Goal: Task Accomplishment & Management: Use online tool/utility

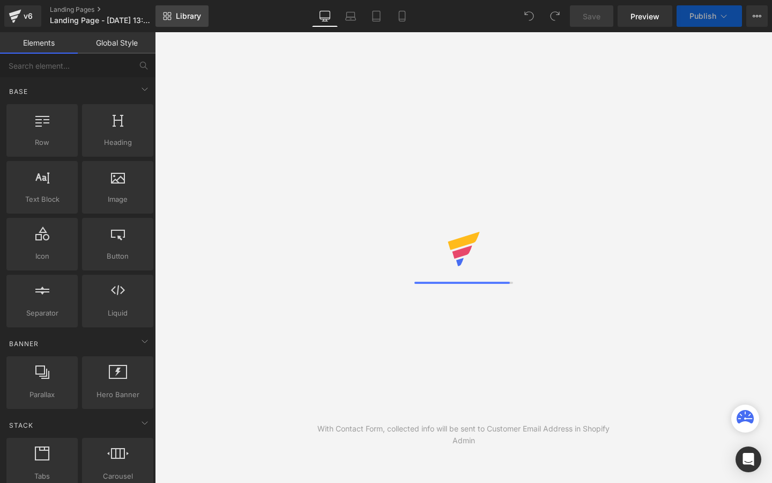
click at [192, 24] on link "Library" at bounding box center [182, 15] width 53 height 21
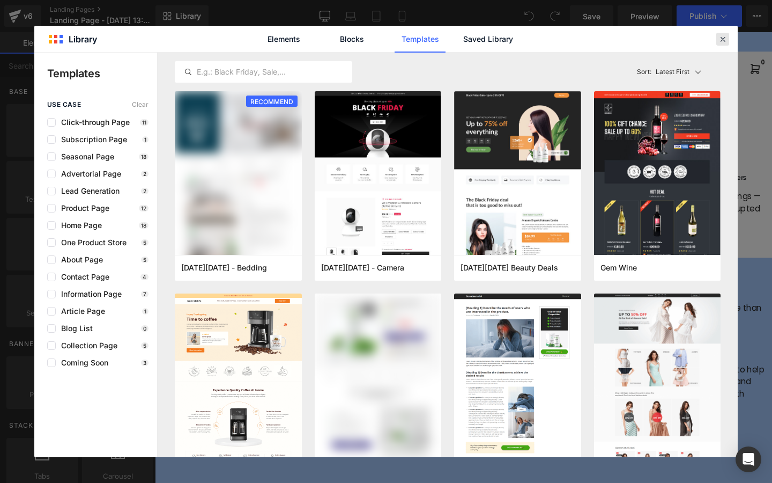
click at [720, 39] on icon at bounding box center [723, 39] width 10 height 10
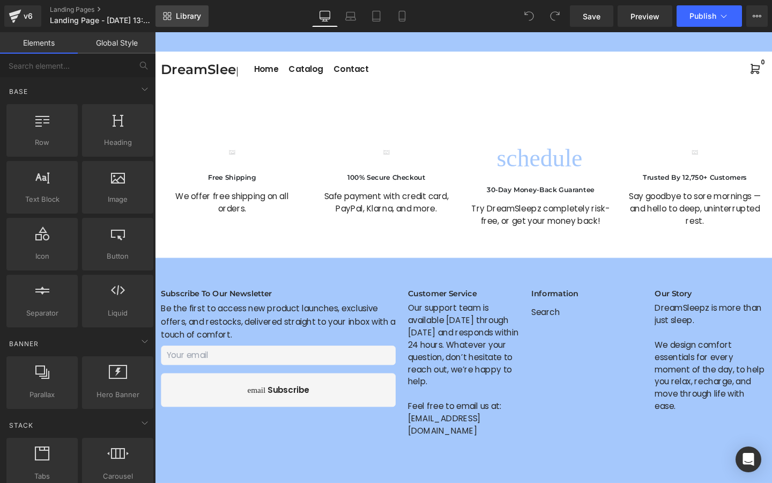
click at [175, 20] on link "Library" at bounding box center [182, 15] width 53 height 21
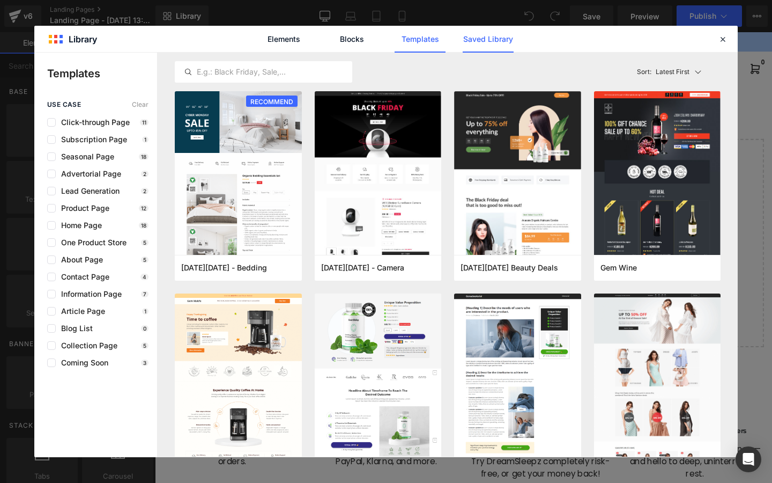
click at [488, 36] on link "Saved Library" at bounding box center [488, 39] width 51 height 27
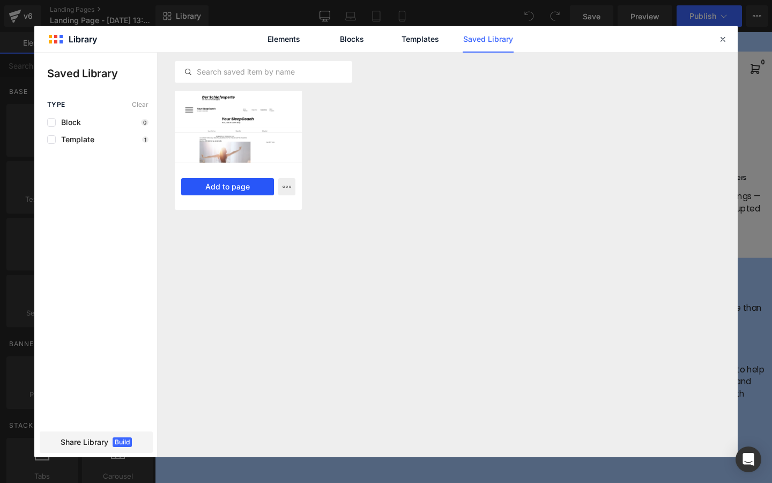
click at [227, 188] on button "Add to page" at bounding box center [227, 186] width 93 height 17
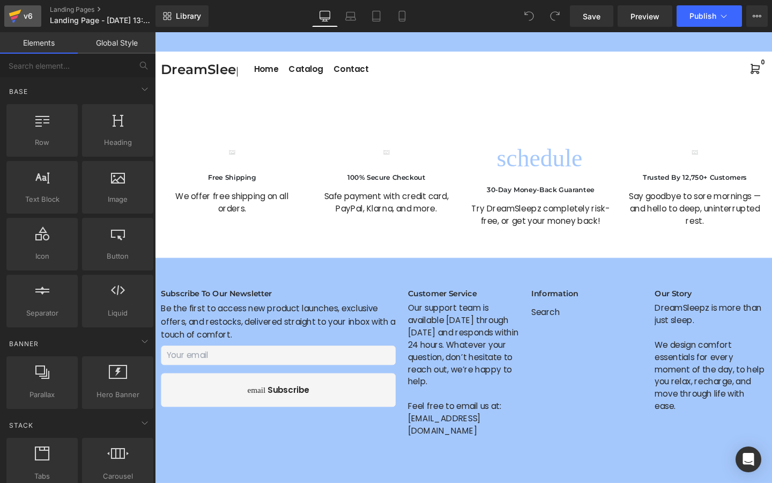
click at [28, 22] on div "v6" at bounding box center [27, 16] width 13 height 14
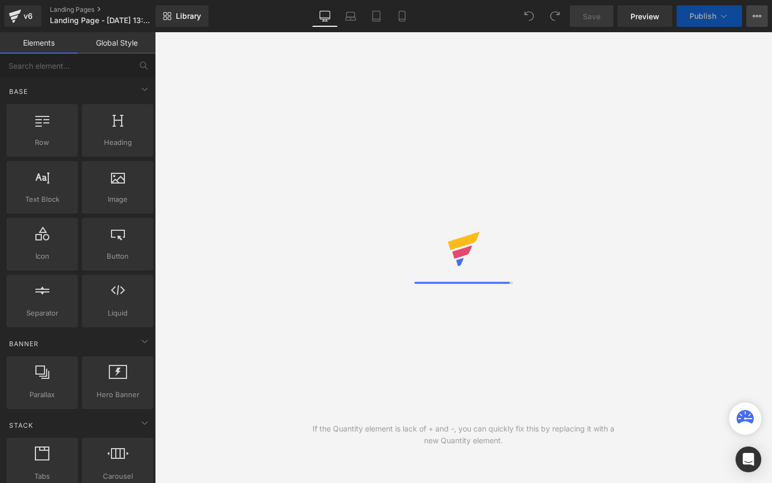
click at [760, 18] on icon at bounding box center [757, 16] width 9 height 9
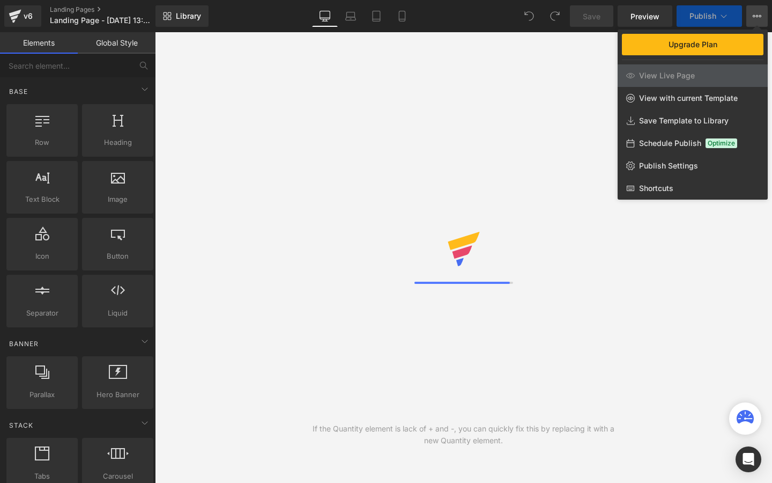
click at [465, 89] on div "If the Quantity element is lack of + and -, you can quickly fix this by replaci…" at bounding box center [463, 257] width 617 height 451
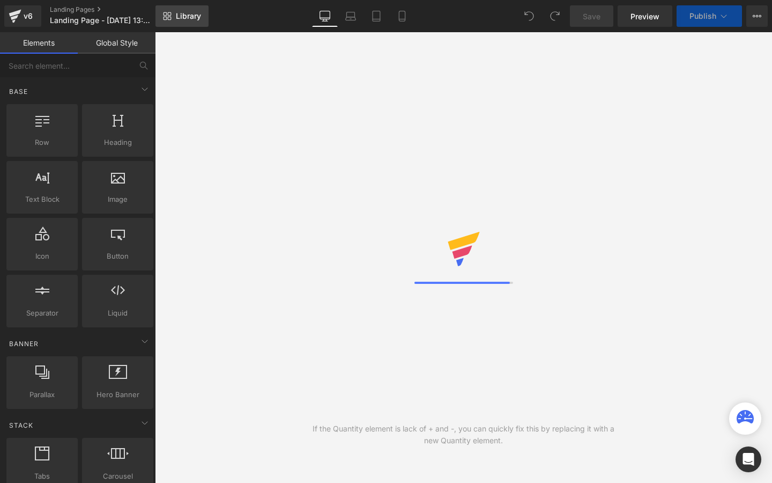
click at [188, 24] on link "Library" at bounding box center [182, 15] width 53 height 21
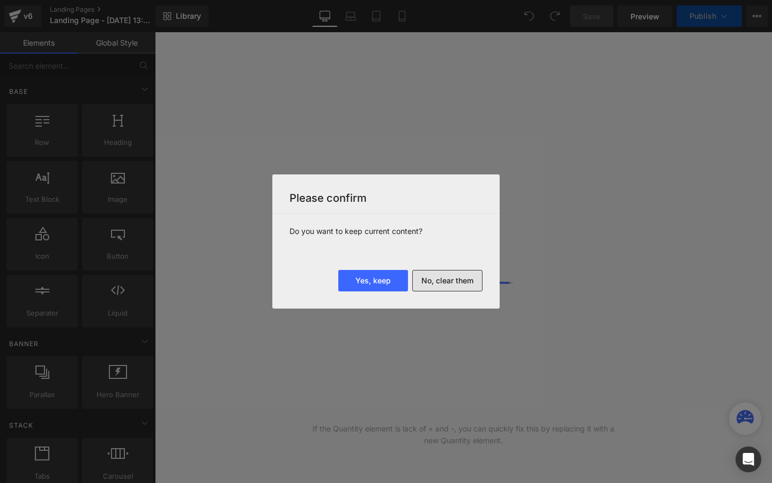
click at [435, 277] on button "No, clear them" at bounding box center [448, 280] width 70 height 21
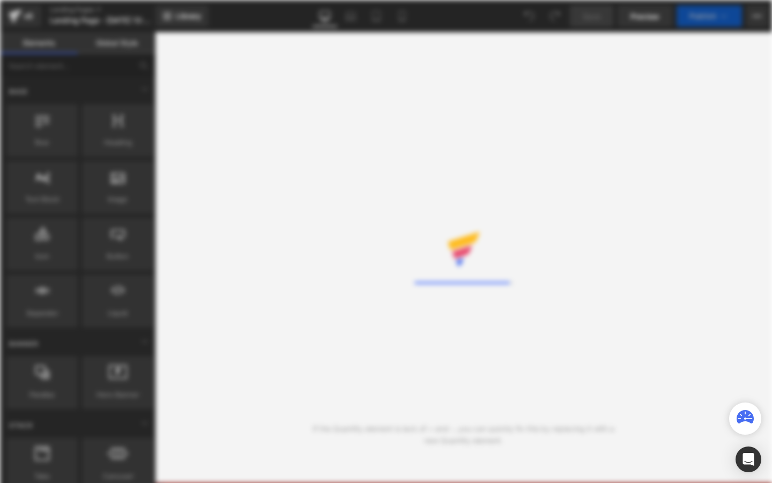
click at [0, 0] on div "Rendering data ..." at bounding box center [0, 0] width 0 height 0
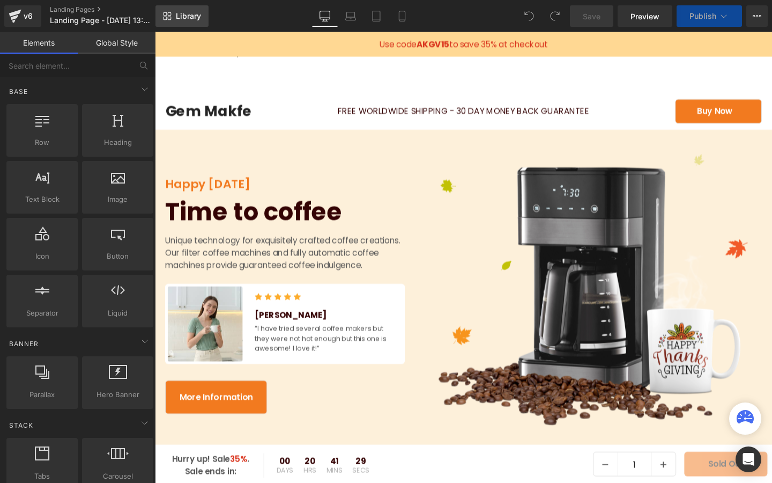
click at [189, 15] on span "Library" at bounding box center [188, 16] width 25 height 10
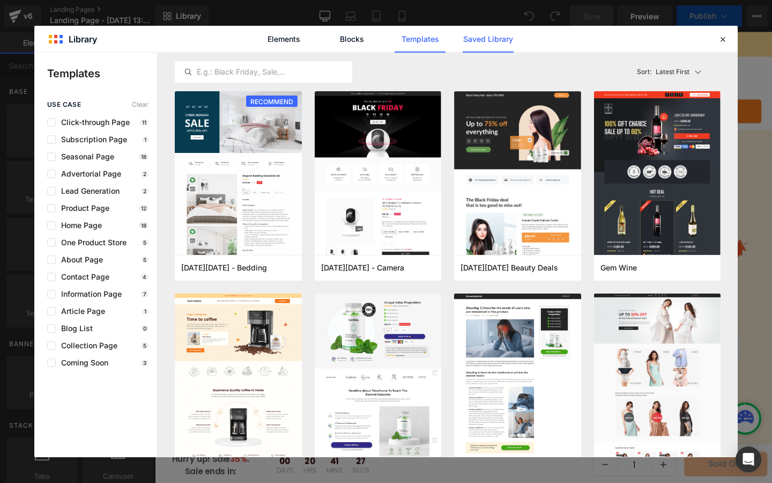
click at [473, 42] on link "Saved Library" at bounding box center [488, 39] width 51 height 27
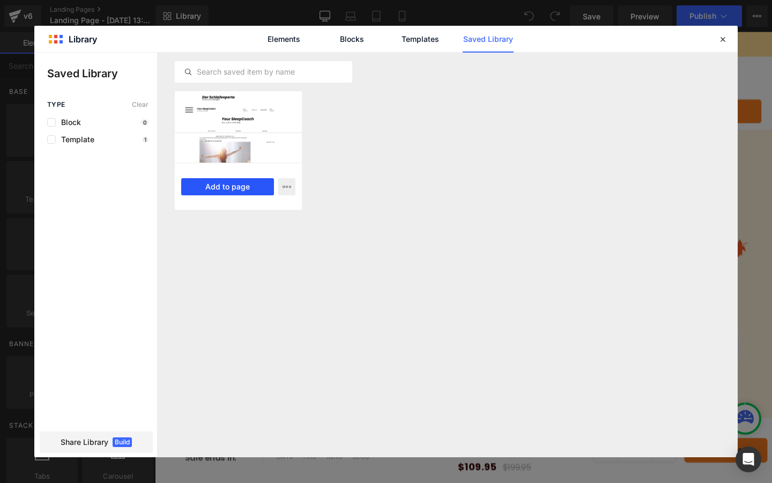
click at [215, 185] on button "Add to page" at bounding box center [227, 186] width 93 height 17
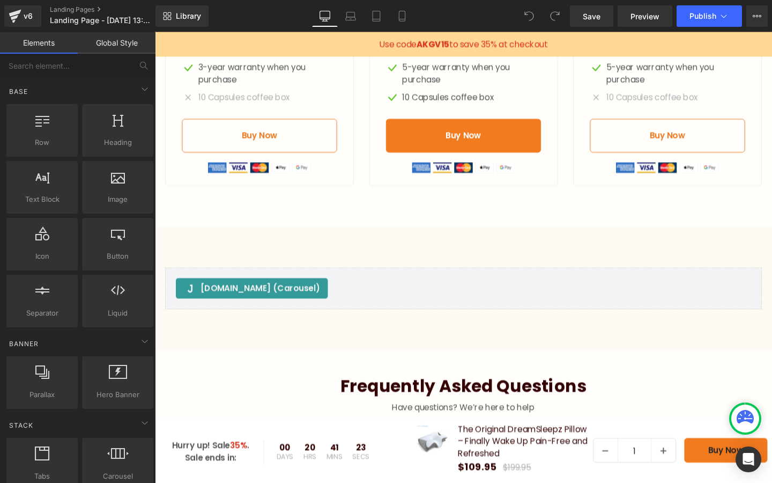
scroll to position [3757, 0]
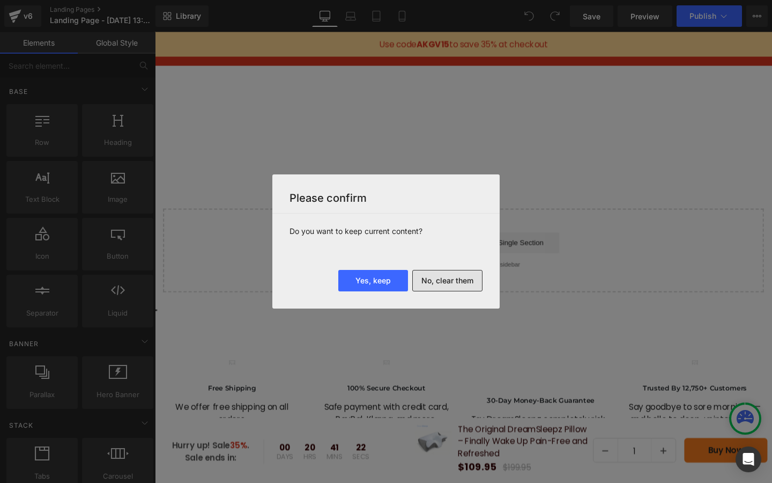
click at [460, 277] on button "No, clear them" at bounding box center [448, 280] width 70 height 21
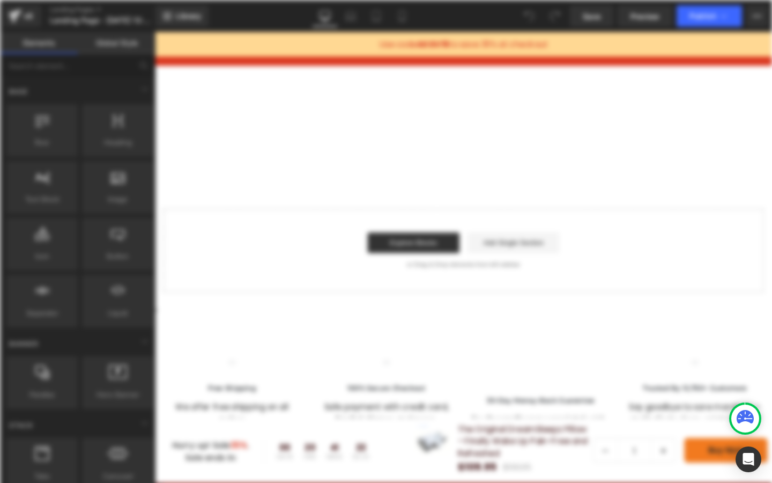
scroll to position [0, 0]
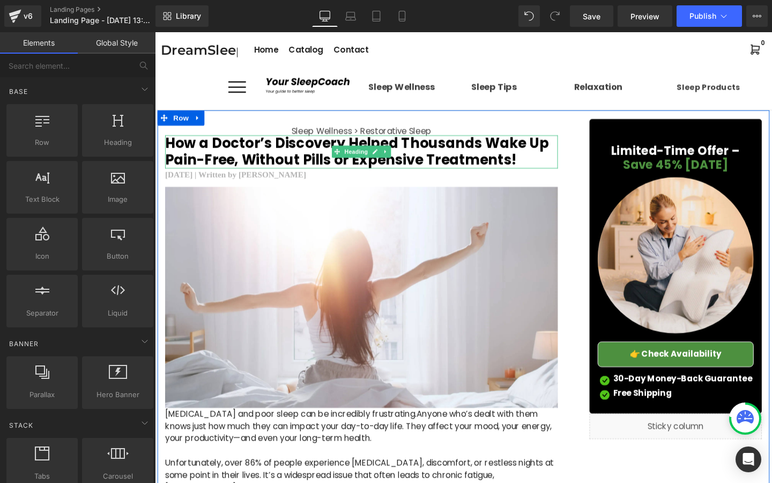
click at [290, 162] on h2 "How a Doctor’s Discovery Helped Thousands Wake Up Pain-Free, Without Pills or E…" at bounding box center [372, 158] width 413 height 35
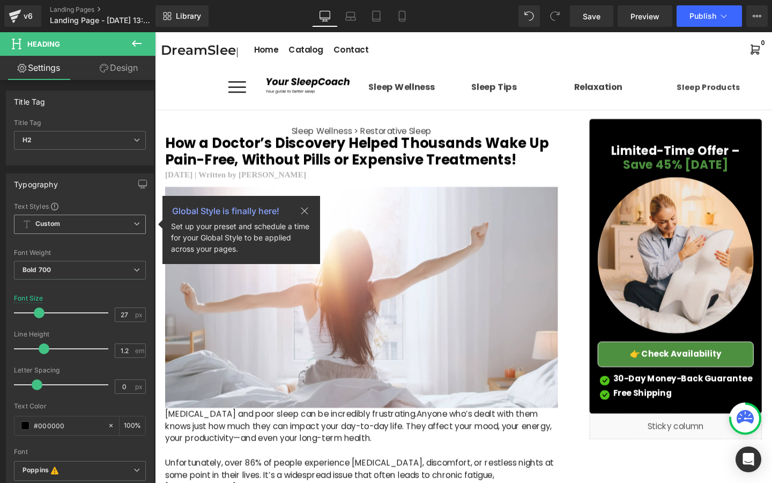
click at [115, 223] on span "Custom Setup Global Style" at bounding box center [80, 224] width 132 height 19
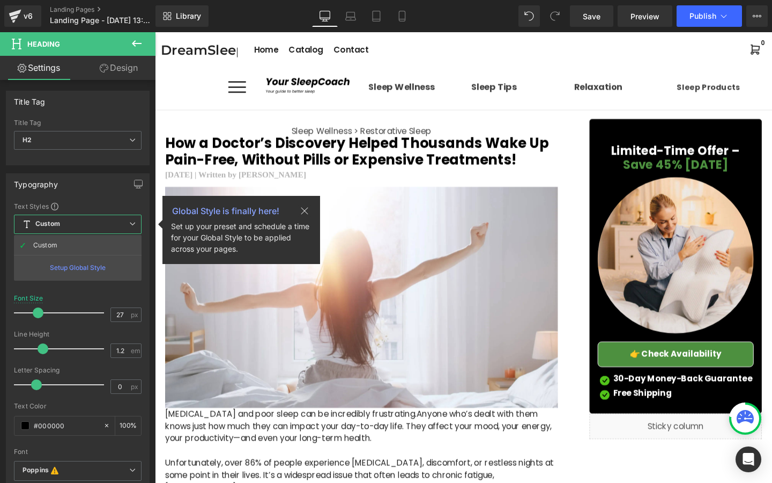
click at [99, 266] on div "Setup Global Style" at bounding box center [78, 267] width 128 height 25
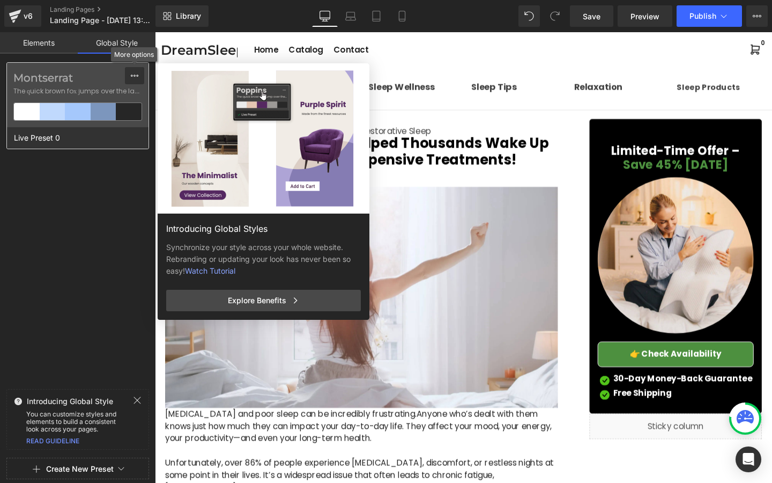
click at [133, 74] on icon at bounding box center [134, 75] width 9 height 9
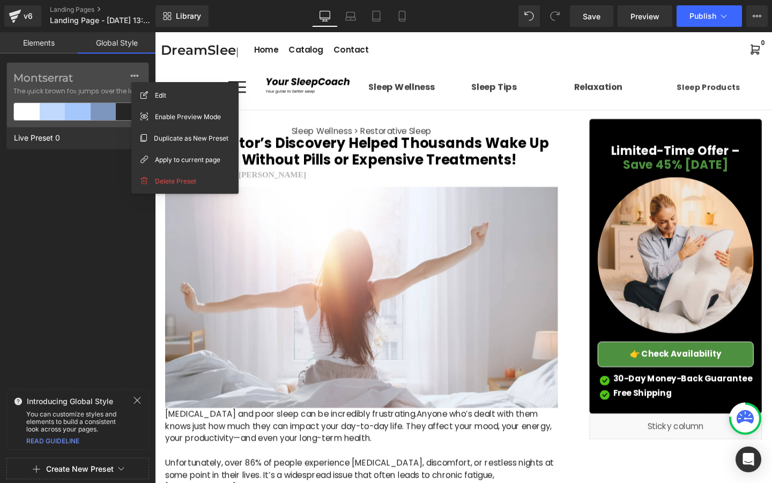
click at [55, 53] on link "Elements" at bounding box center [39, 42] width 78 height 21
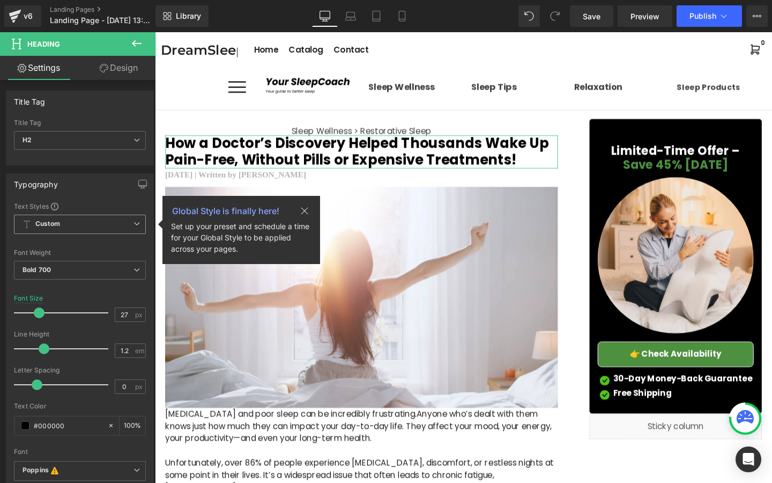
click at [136, 215] on span "Custom Setup Global Style" at bounding box center [80, 224] width 132 height 19
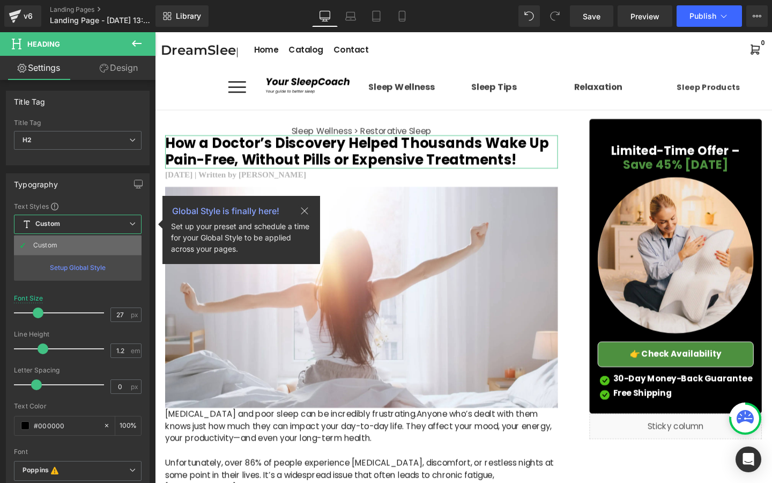
click at [86, 248] on li "Custom" at bounding box center [78, 245] width 128 height 19
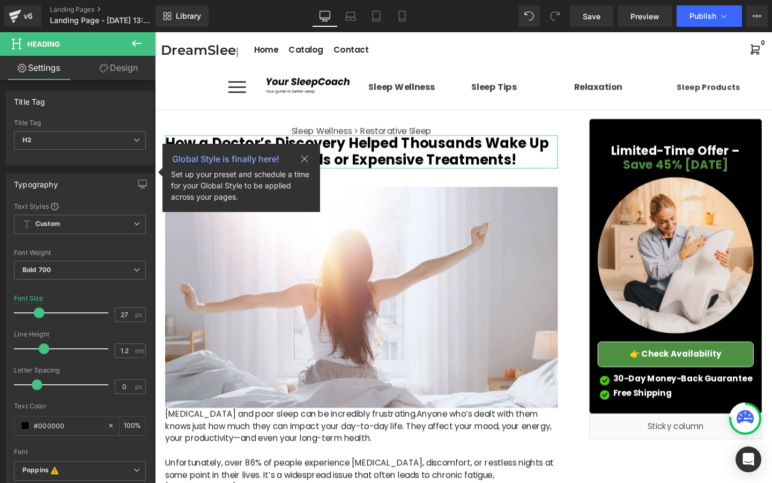
scroll to position [42, 0]
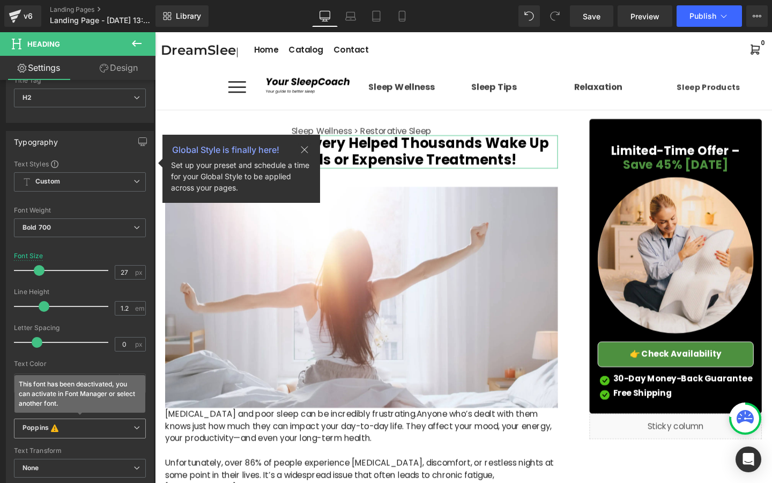
click at [104, 432] on b "Poppins This font has been deactivated, you can activate in Font Manager or sel…" at bounding box center [78, 428] width 111 height 11
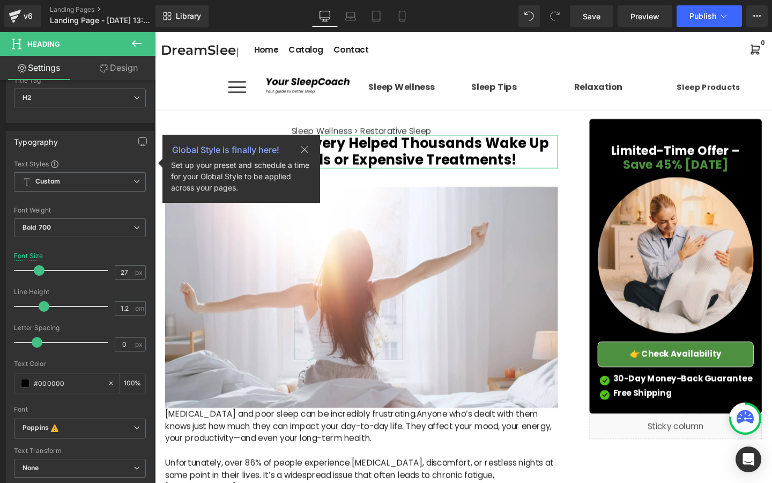
click at [90, 406] on div "Font" at bounding box center [80, 410] width 132 height 8
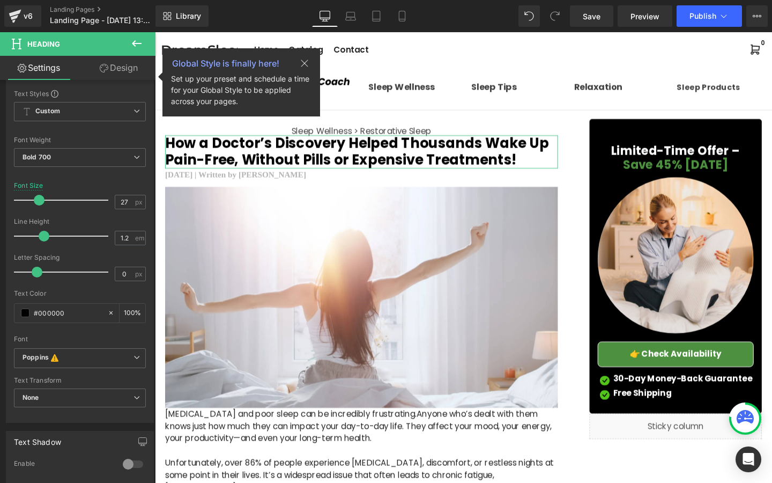
scroll to position [130, 0]
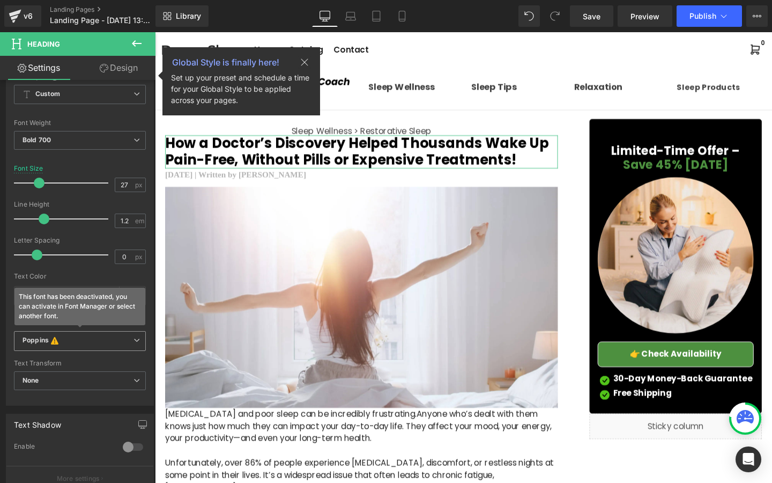
click at [56, 338] on icon at bounding box center [55, 340] width 8 height 9
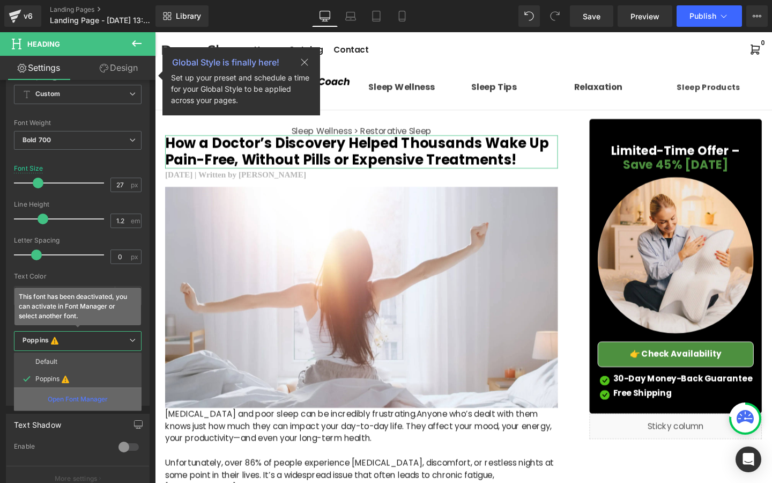
click at [68, 406] on div "Open Font Manager" at bounding box center [78, 398] width 128 height 23
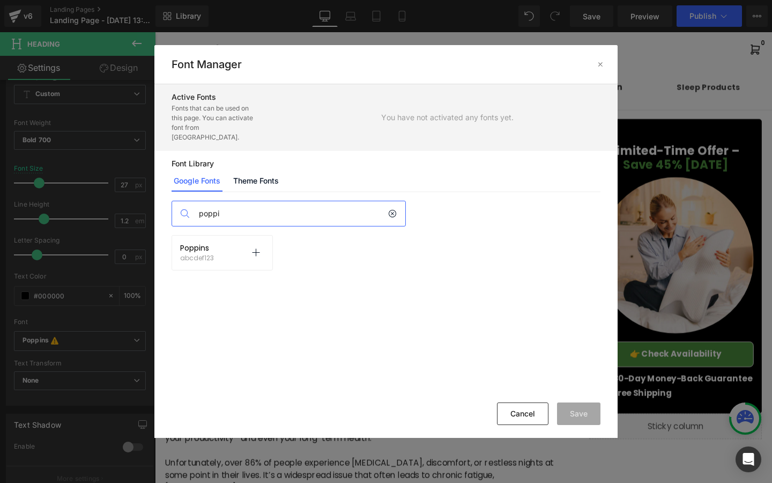
type input "poppi"
click at [274, 247] on div "Poppins abcdef123 Activate font" at bounding box center [219, 252] width 109 height 35
click at [249, 247] on p at bounding box center [255, 252] width 17 height 17
click at [582, 415] on button "Save" at bounding box center [578, 413] width 43 height 23
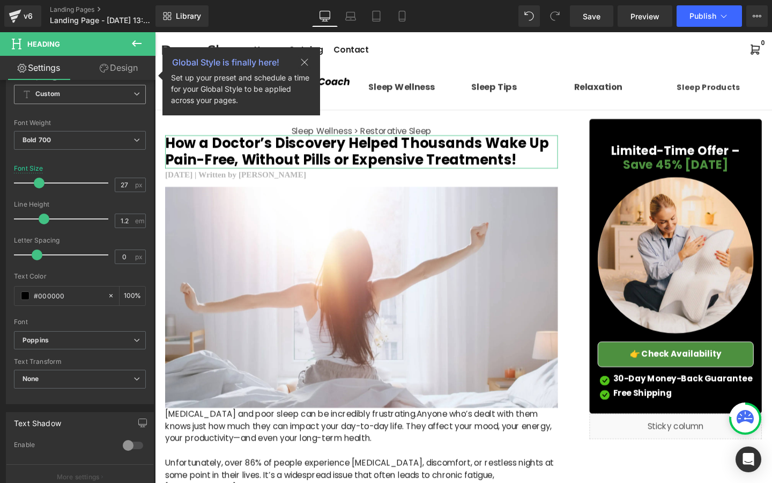
click at [298, 61] on icon at bounding box center [304, 62] width 13 height 13
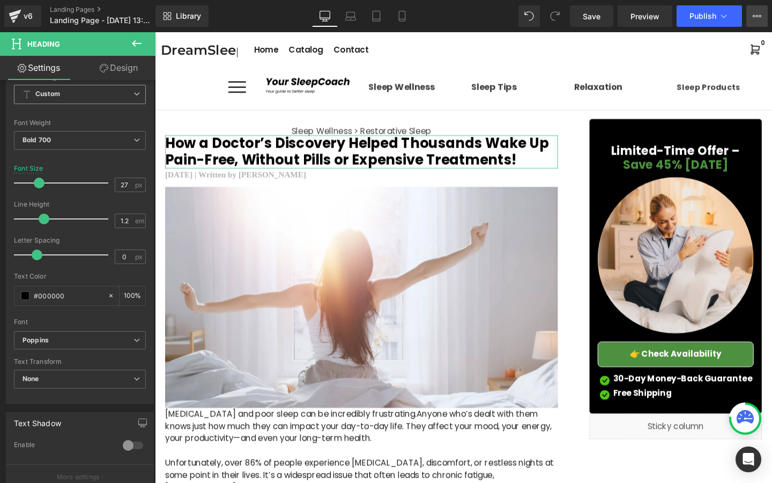
click at [758, 23] on button "Upgrade Plan View Live Page View with current Template Save Template to Library…" at bounding box center [757, 15] width 21 height 21
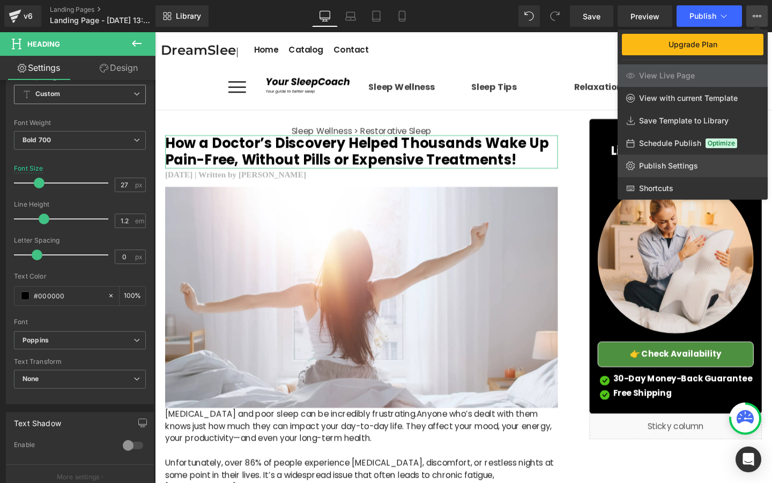
click at [664, 164] on span "Publish Settings" at bounding box center [668, 166] width 59 height 10
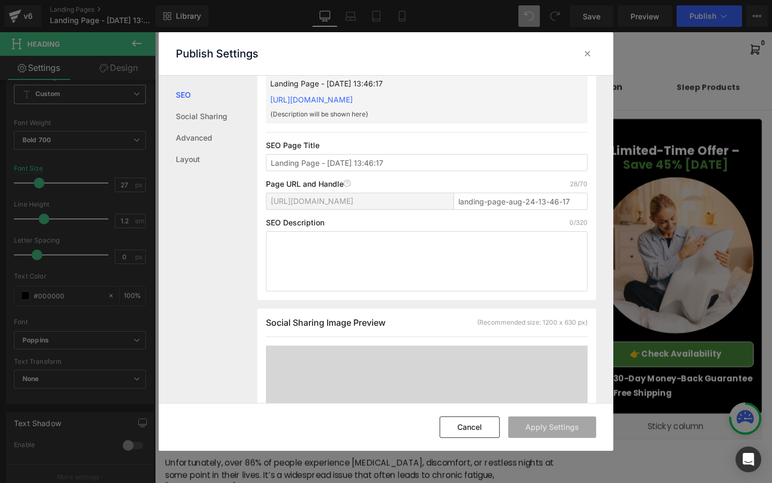
scroll to position [23, 0]
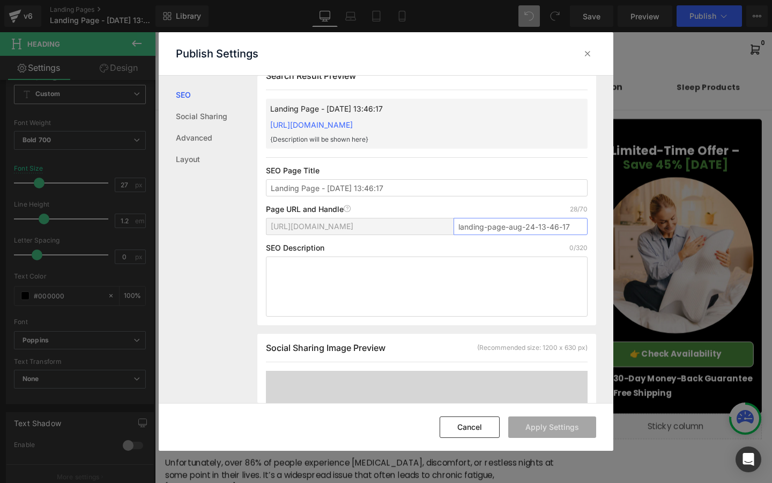
click at [487, 224] on input "landing-page-aug-24-13-46-17" at bounding box center [521, 226] width 134 height 17
type input "adv4"
click at [483, 186] on input "Landing Page - [DATE] 13:46:17" at bounding box center [427, 187] width 322 height 17
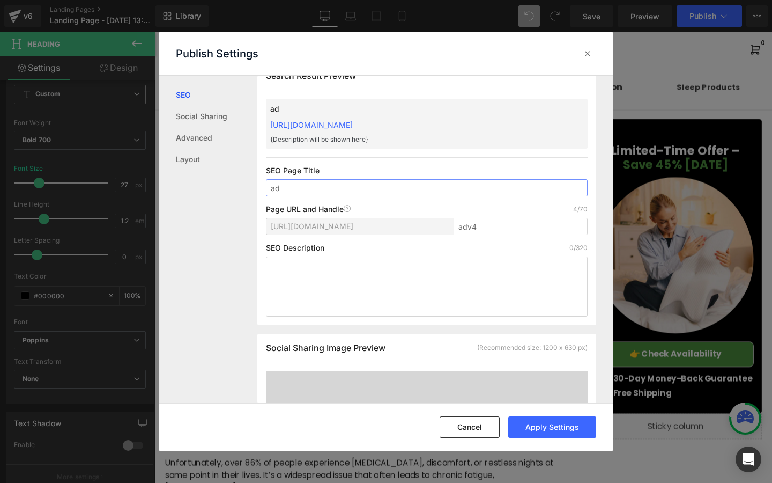
type input "a"
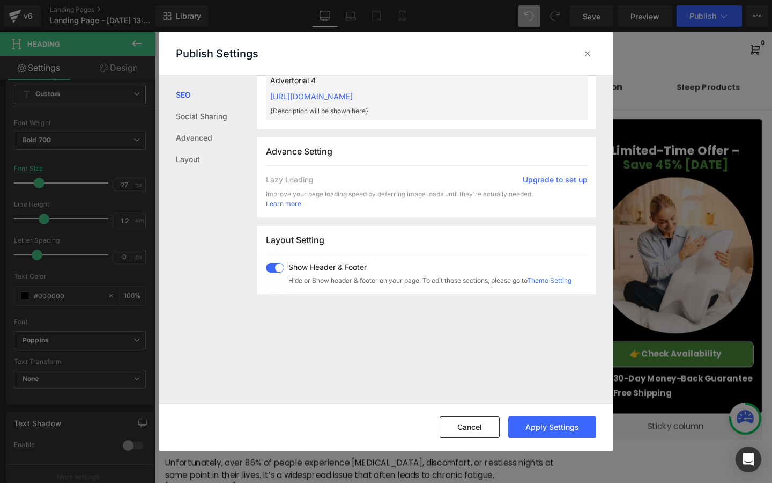
scroll to position [550, 0]
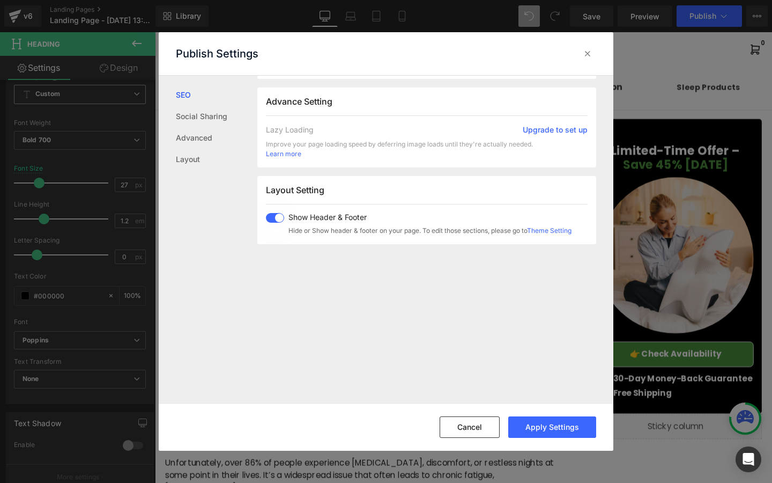
type input "Advertorial 4"
click at [278, 215] on span at bounding box center [275, 218] width 18 height 10
click at [551, 432] on button "Apply Settings" at bounding box center [553, 426] width 88 height 21
click at [592, 55] on icon at bounding box center [588, 53] width 11 height 11
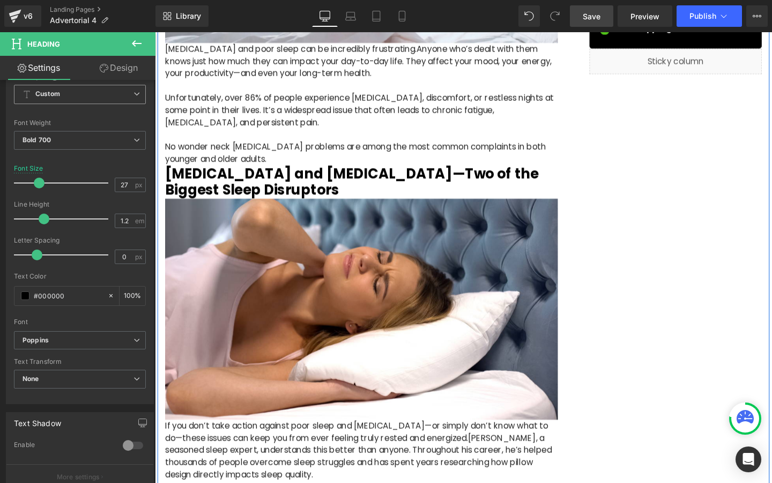
scroll to position [0, 0]
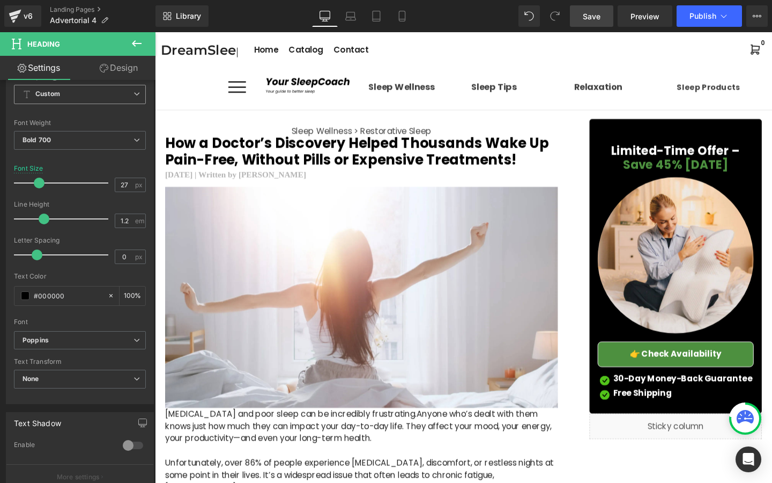
click at [589, 16] on span "Save" at bounding box center [592, 16] width 18 height 11
click at [754, 23] on button "Upgrade Plan View Live Page View with current Template Save Template to Library…" at bounding box center [757, 15] width 21 height 21
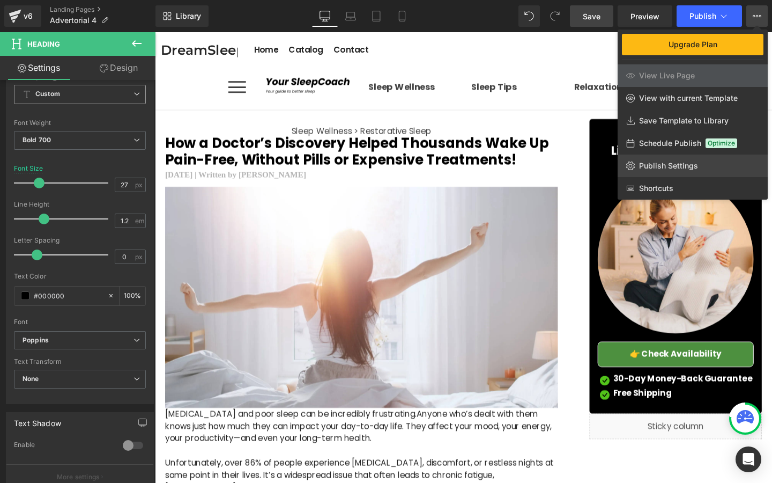
click at [661, 158] on link "Publish Settings" at bounding box center [693, 165] width 150 height 23
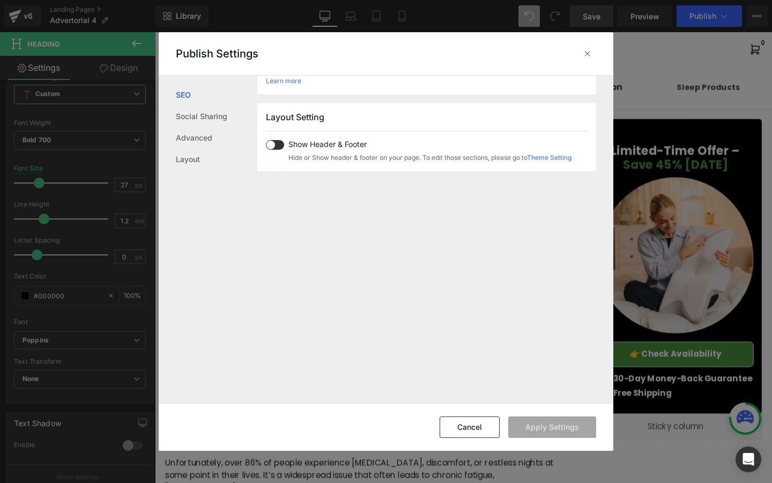
scroll to position [472, 0]
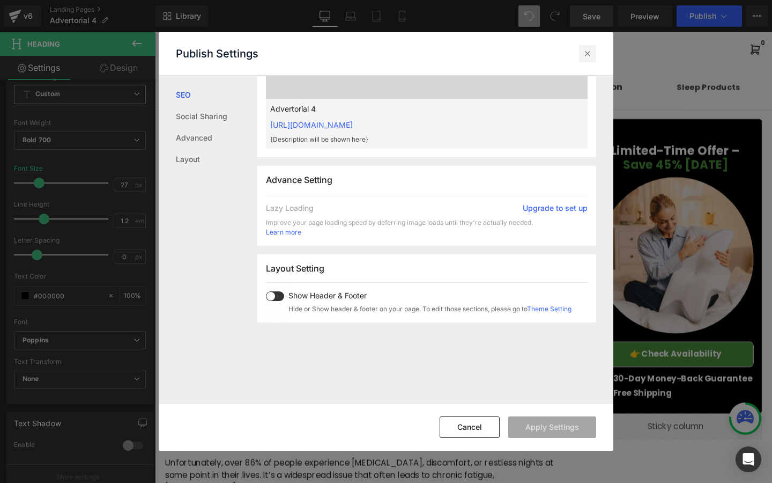
click at [592, 56] on icon at bounding box center [588, 53] width 11 height 11
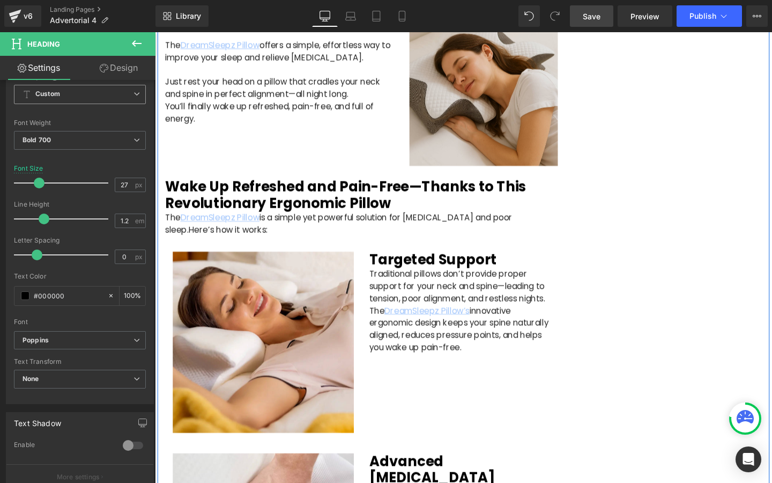
scroll to position [1317, 0]
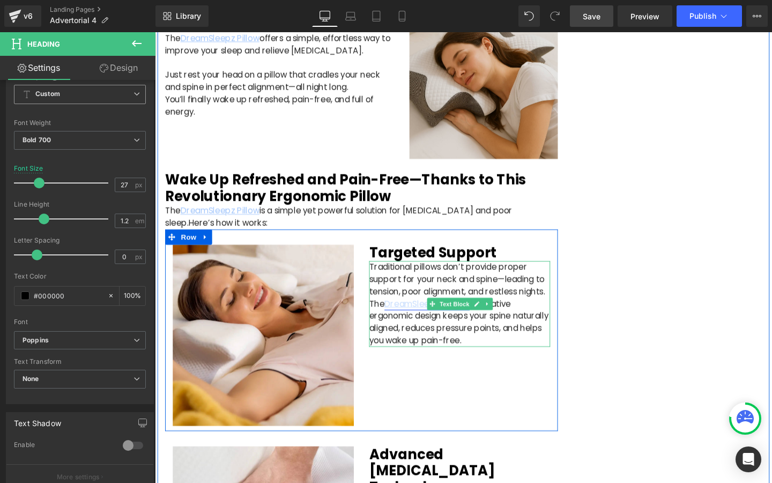
click at [444, 315] on icon at bounding box center [447, 317] width 6 height 6
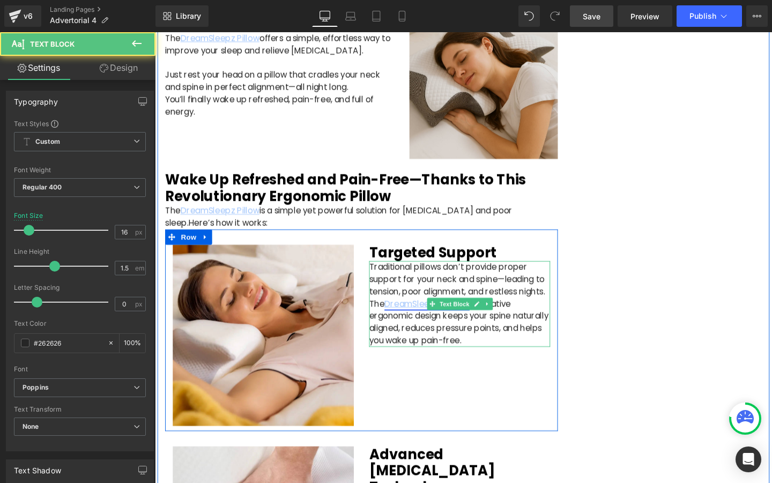
click at [428, 316] on u "DreamSleepz Pillow’s" at bounding box center [441, 317] width 90 height 12
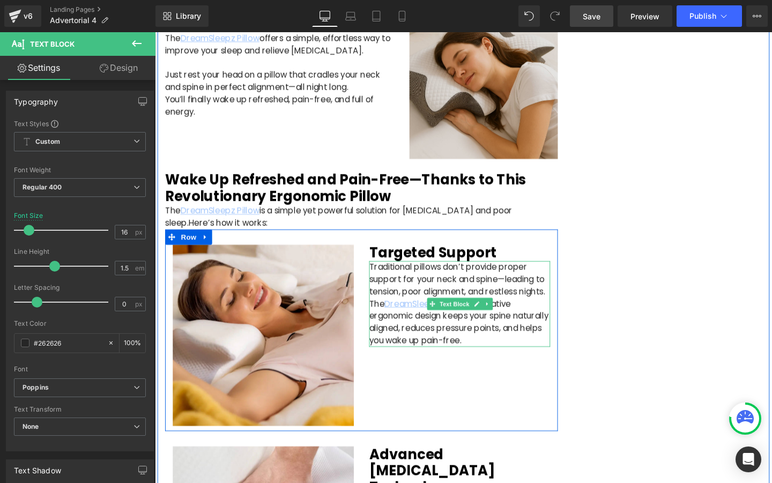
click at [435, 296] on p "Traditional pillows don’t provide proper support for your neck and spine—leadin…" at bounding box center [475, 292] width 190 height 39
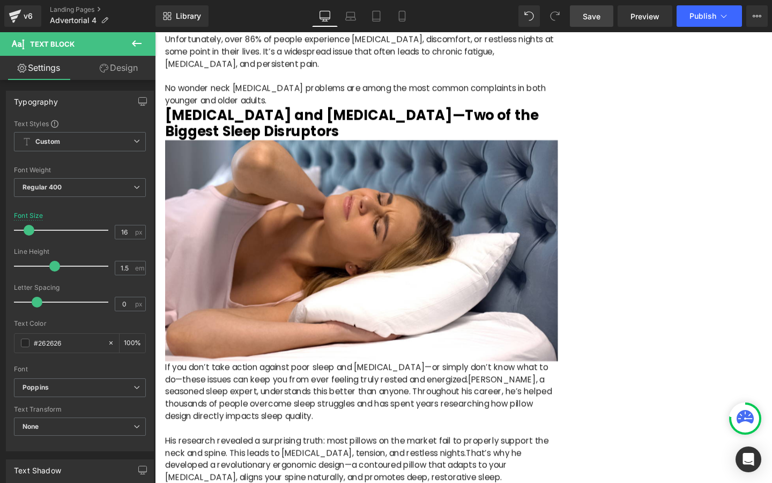
scroll to position [0, 0]
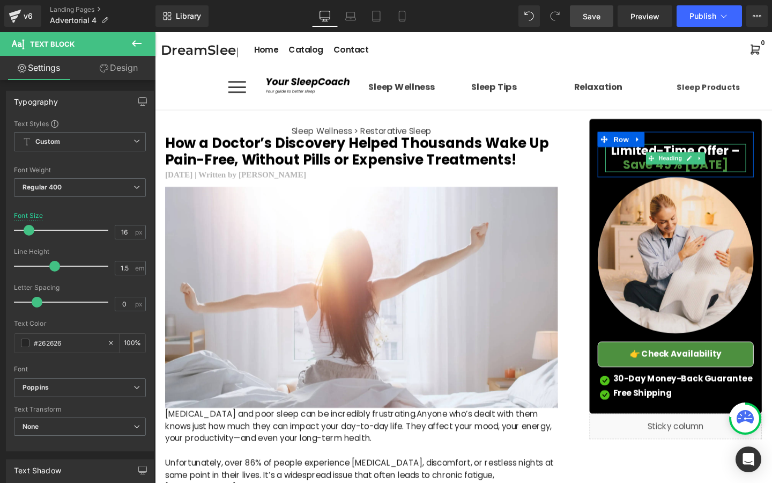
click at [747, 166] on h3 "Limited-Time Offer – Save 45% Today" at bounding box center [703, 165] width 148 height 30
click at [756, 162] on span "Limited-Time Offer –" at bounding box center [703, 156] width 136 height 17
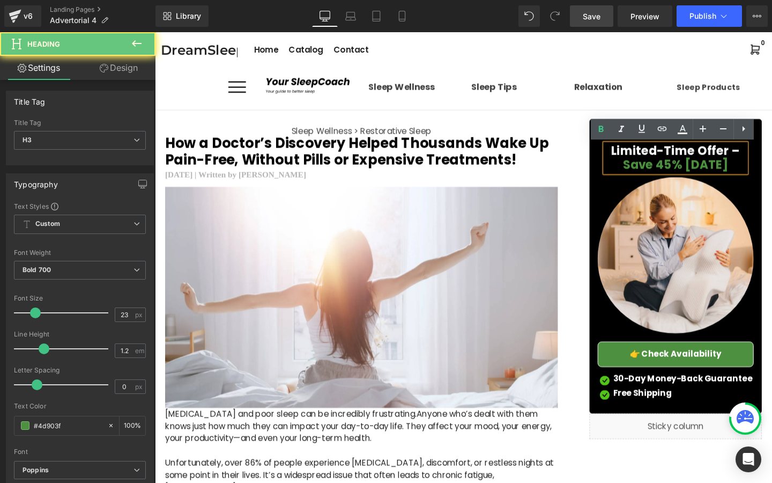
click at [762, 161] on span "Limited-Time Offer –" at bounding box center [703, 156] width 136 height 17
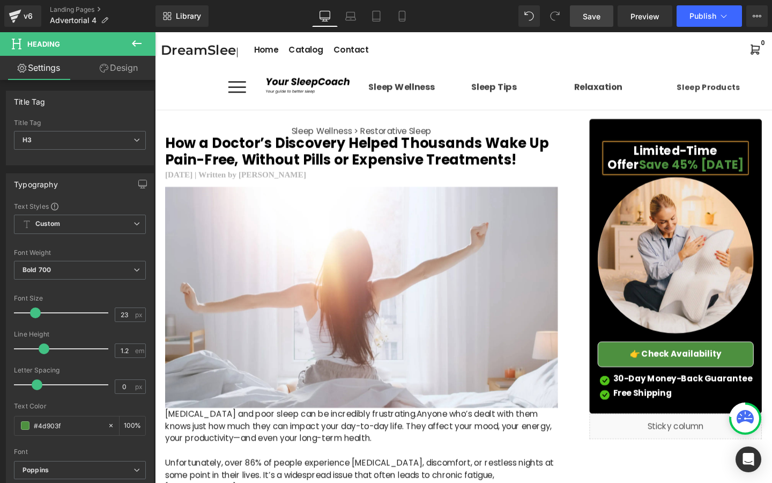
click at [513, 155] on h2 "How a Doctor’s Discovery Helped Thousands Wake Up Pain-Free, Without Pills or E…" at bounding box center [372, 158] width 413 height 35
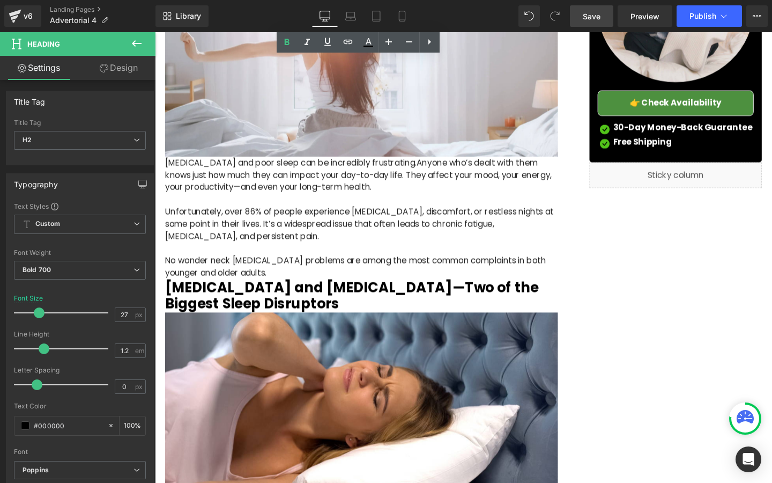
scroll to position [277, 0]
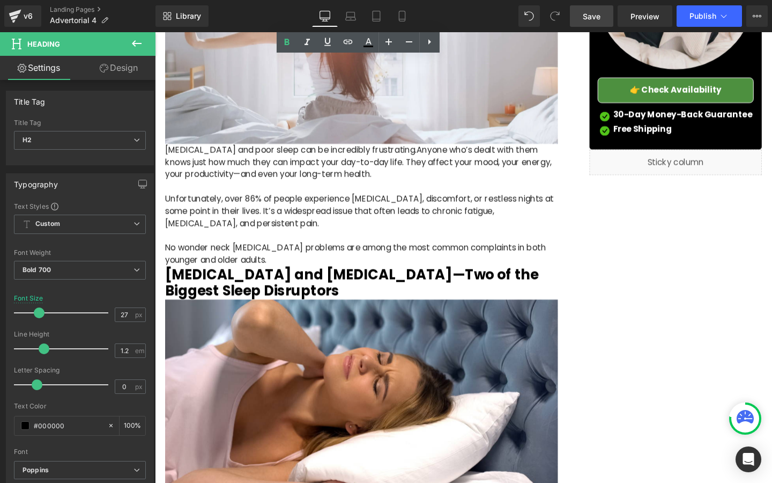
click at [504, 207] on p "Unfortunately, over 86% of people experience neck stiffness, discomfort, or res…" at bounding box center [372, 226] width 413 height 51
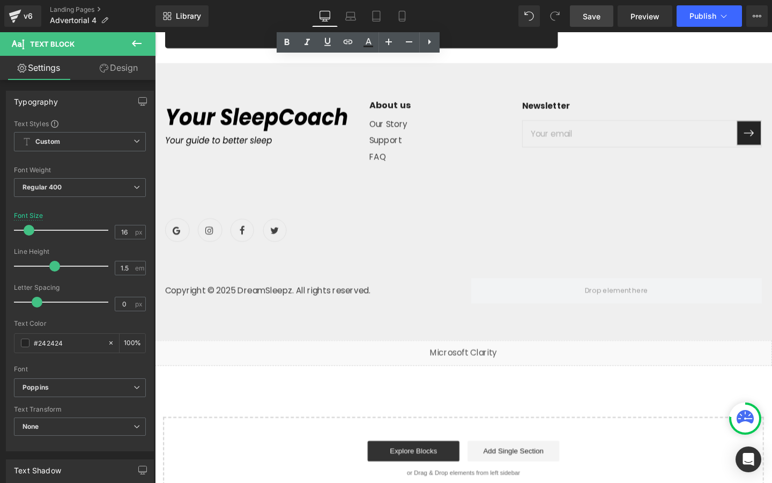
scroll to position [4100, 0]
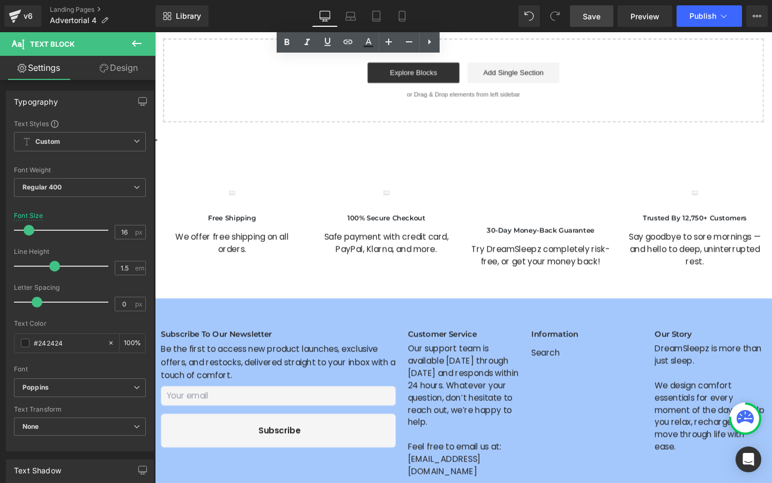
click at [596, 18] on span "Save" at bounding box center [592, 16] width 18 height 11
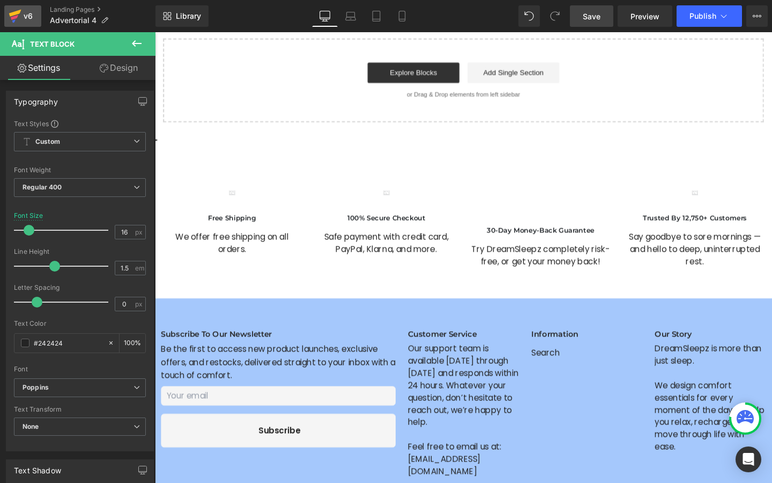
click at [19, 22] on icon at bounding box center [15, 16] width 13 height 27
